Goal: Find specific page/section

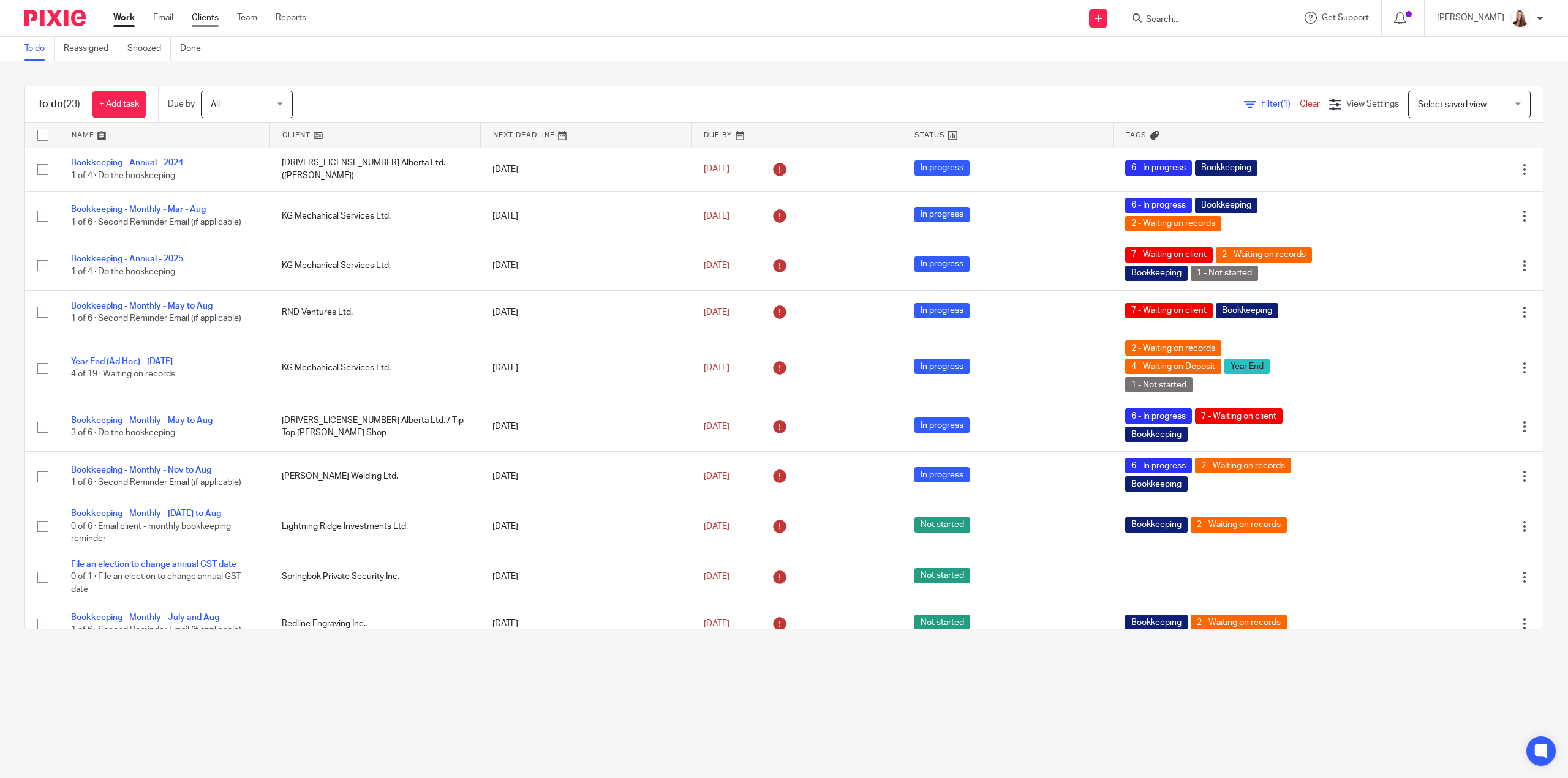
click at [209, 18] on link "Clients" at bounding box center [205, 17] width 27 height 12
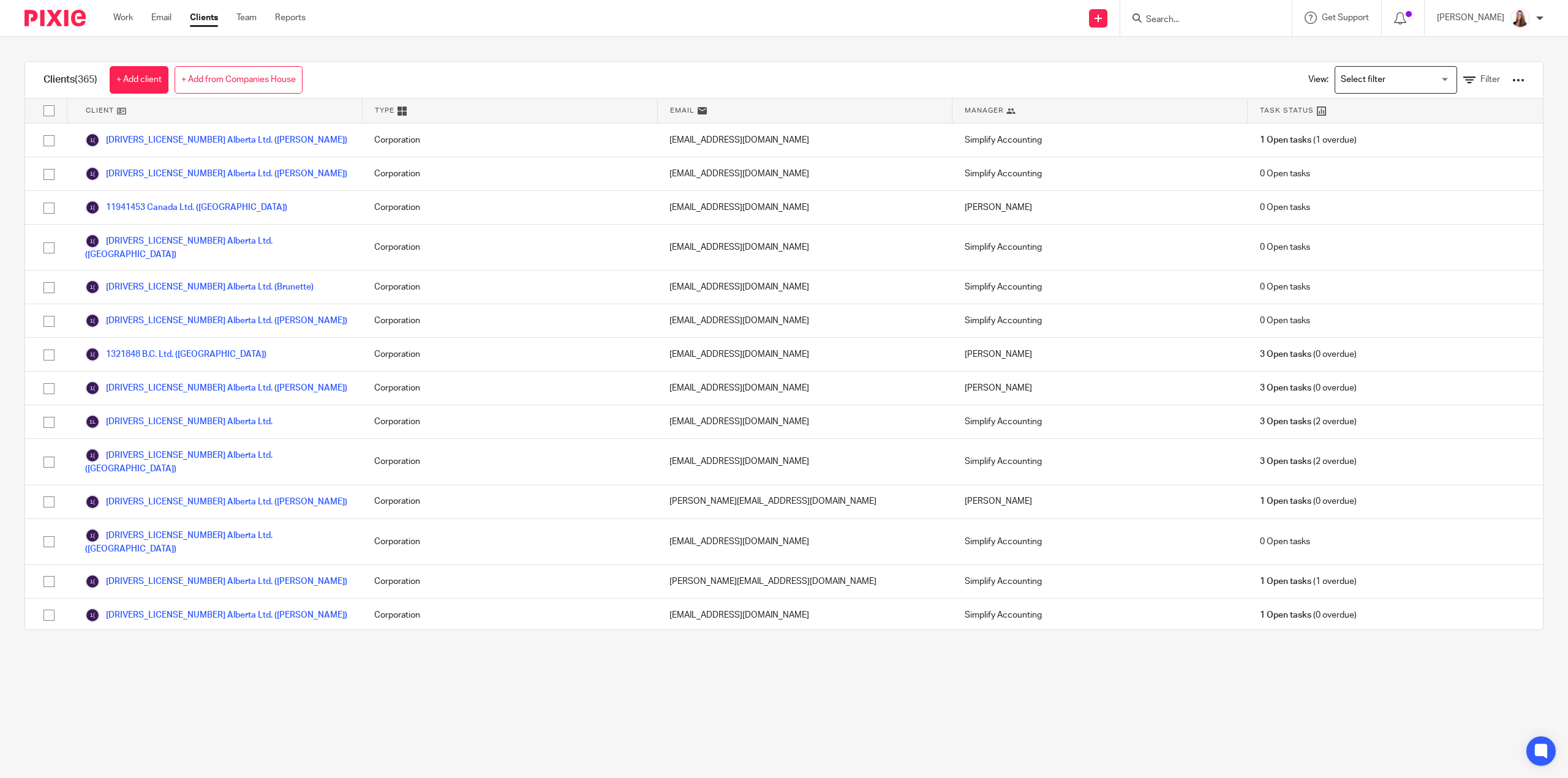
click at [1195, 25] on input "Search" at bounding box center [1200, 20] width 110 height 11
type input "springbok"
click button "submit" at bounding box center [0, 0] width 0 height 0
click at [1253, 62] on link at bounding box center [1257, 58] width 229 height 38
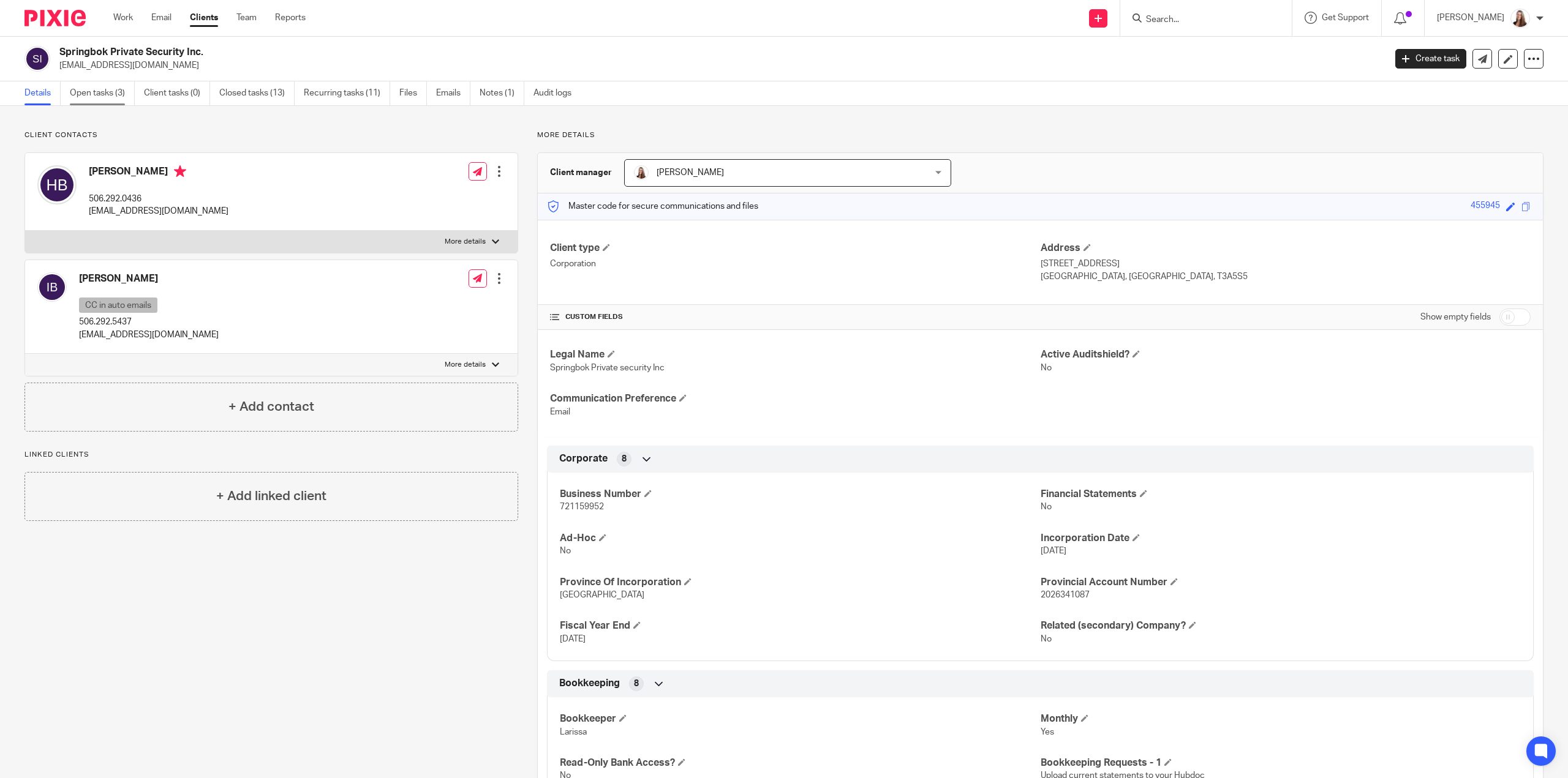
click at [102, 95] on link "Open tasks (3)" at bounding box center [102, 93] width 65 height 24
